Goal: Navigation & Orientation: Find specific page/section

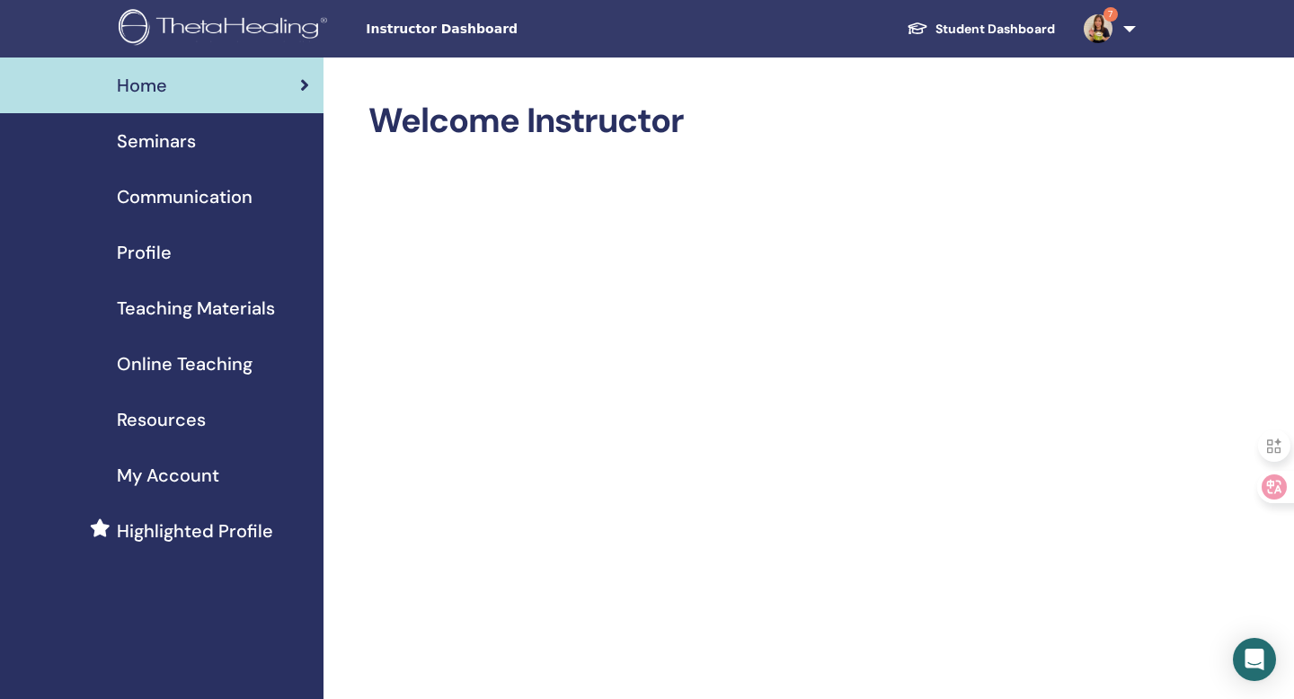
click at [1015, 19] on link "Student Dashboard" at bounding box center [980, 29] width 177 height 33
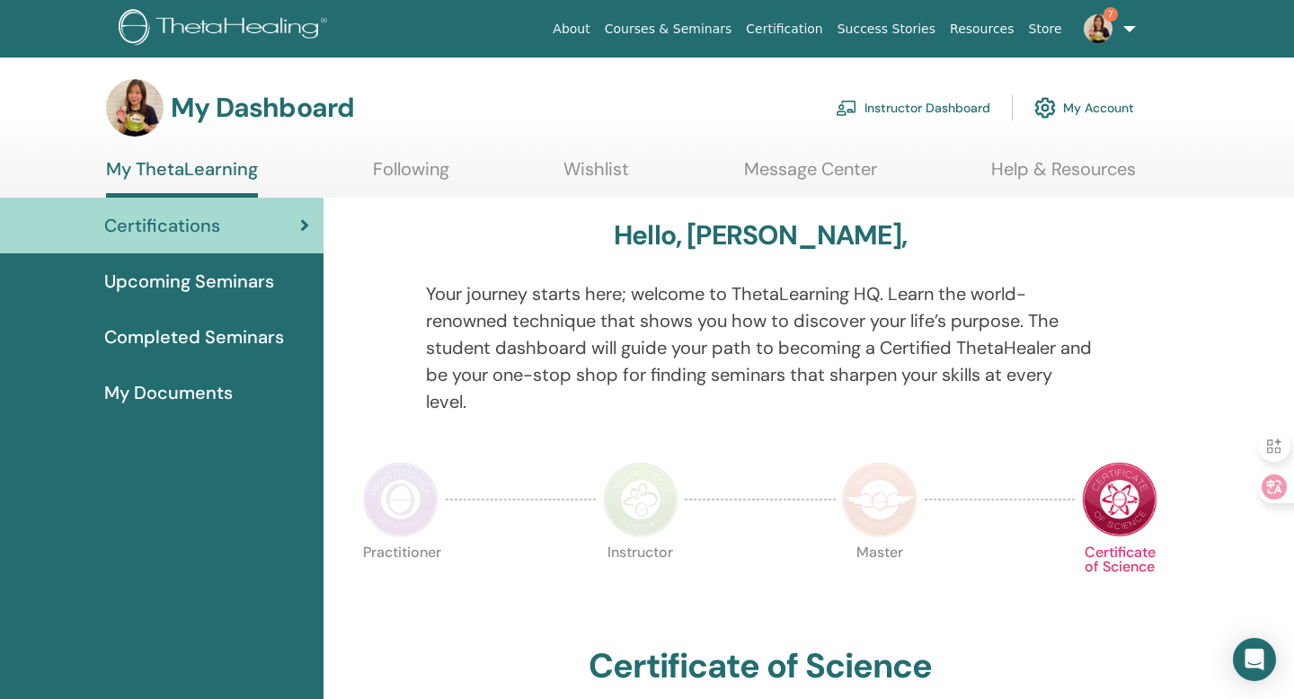
click at [257, 347] on span "Completed Seminars" at bounding box center [194, 336] width 180 height 27
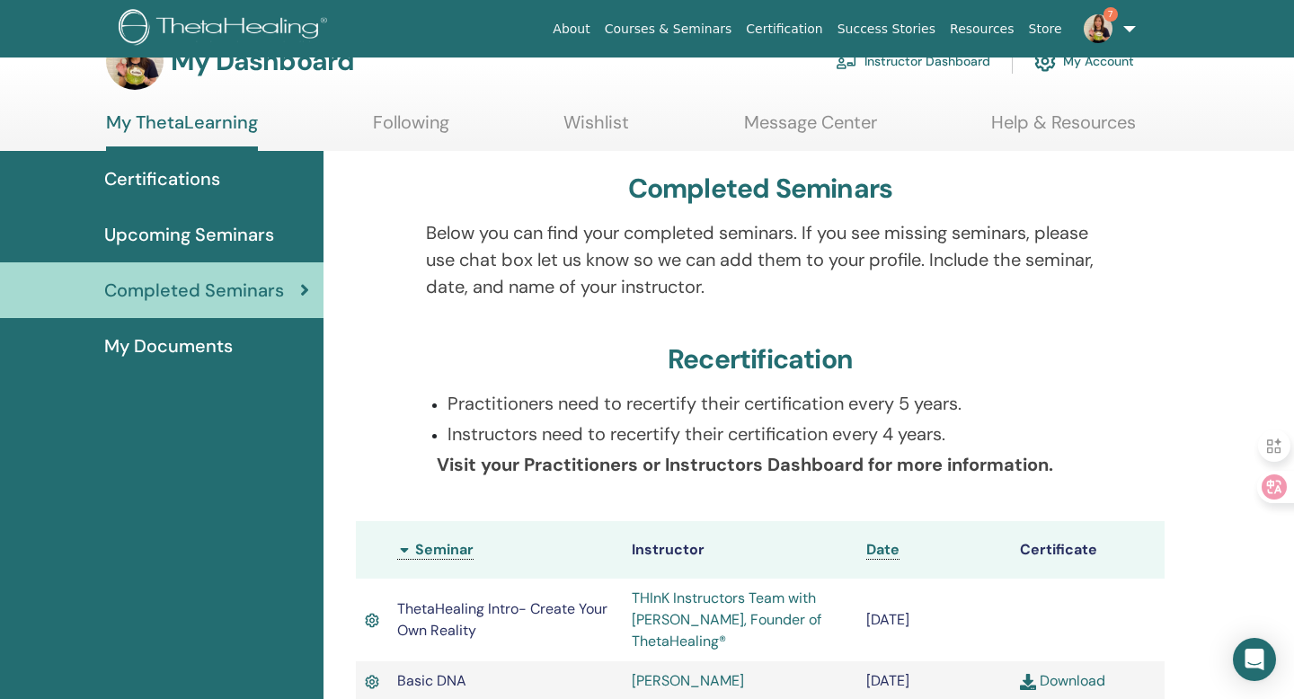
scroll to position [46, 0]
click at [235, 341] on div "My Documents" at bounding box center [161, 346] width 295 height 27
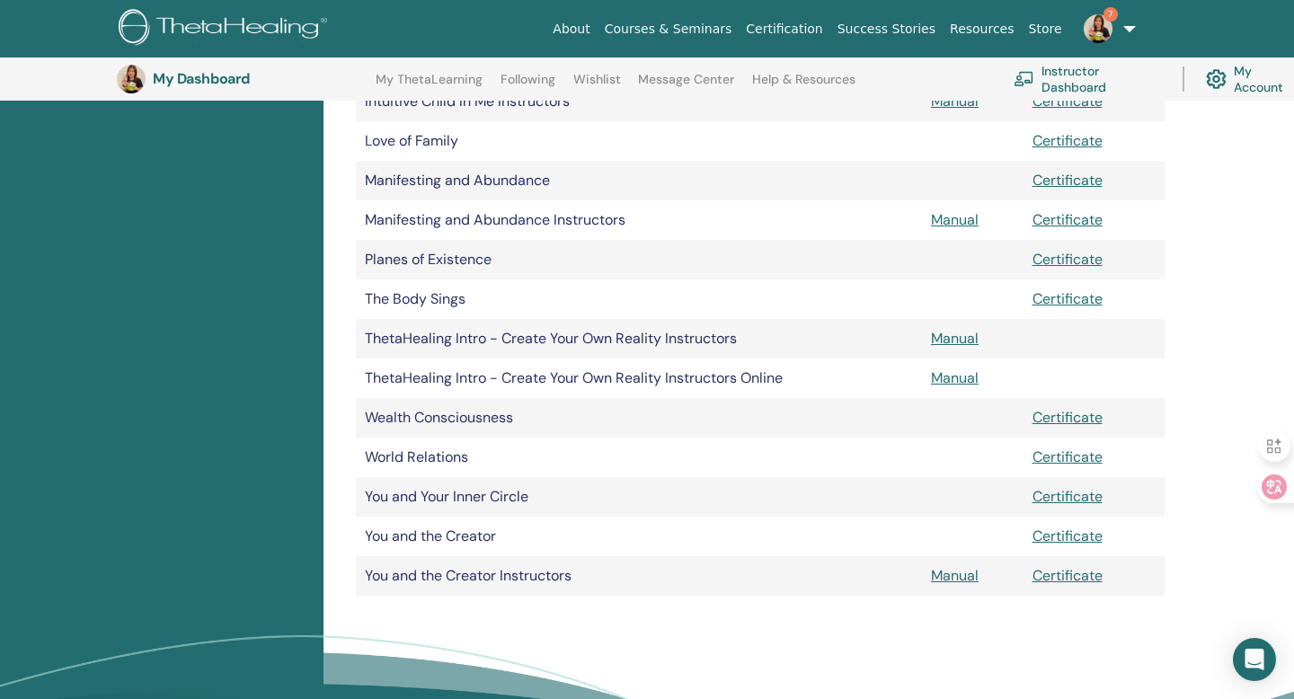
scroll to position [1039, 0]
